Goal: Task Accomplishment & Management: Manage account settings

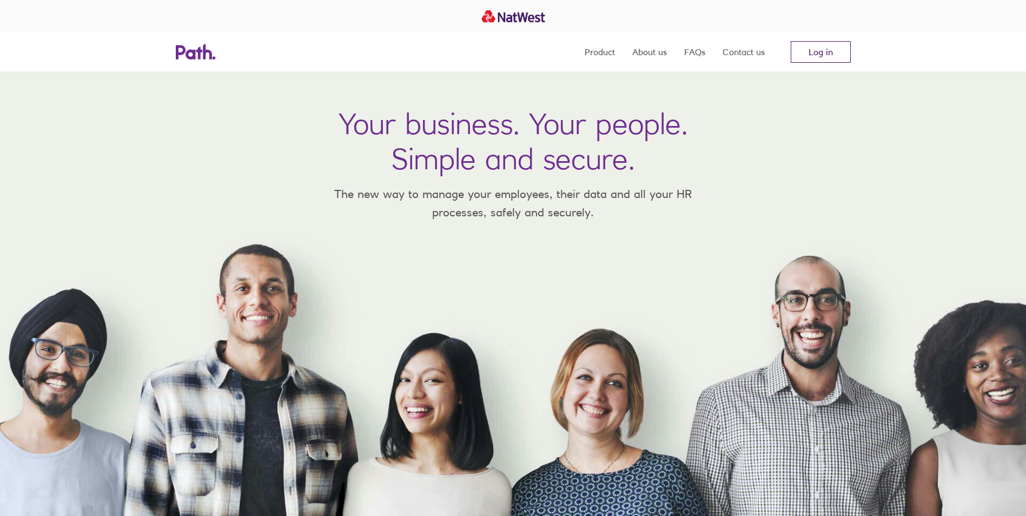
click at [836, 51] on link "Log in" at bounding box center [821, 52] width 60 height 22
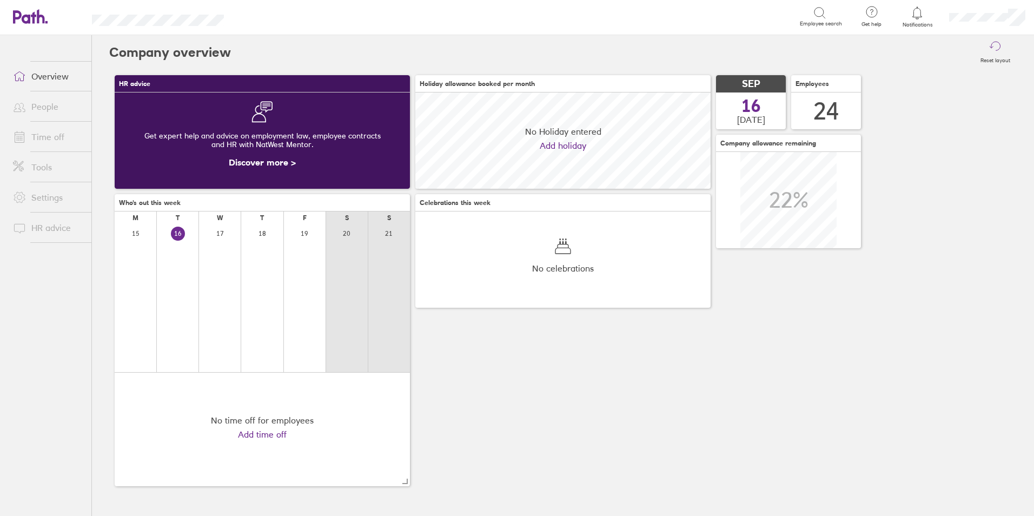
scroll to position [96, 295]
click at [43, 145] on link "Time off" at bounding box center [47, 137] width 87 height 22
